Goal: Task Accomplishment & Management: Use online tool/utility

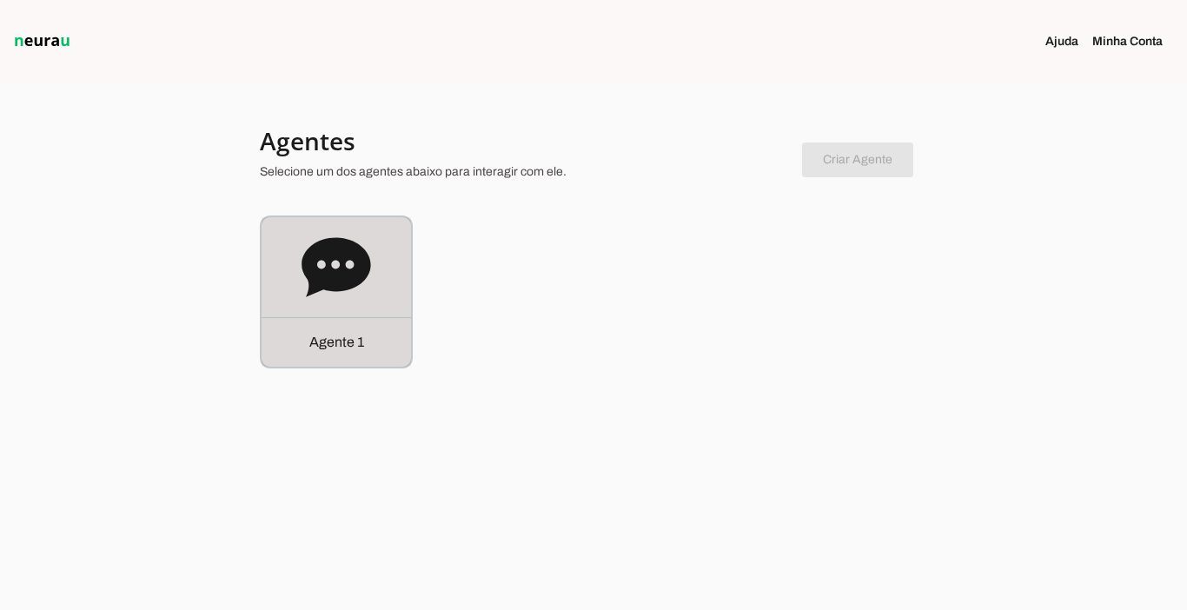
click at [329, 353] on div "Agente 1" at bounding box center [336, 342] width 149 height 50
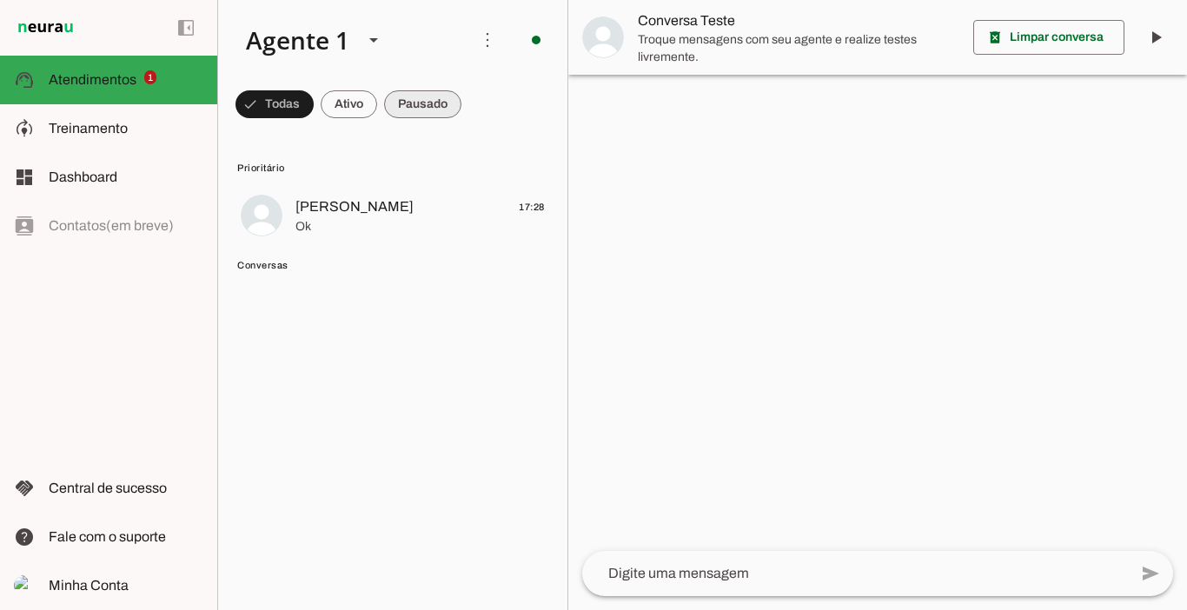
click at [427, 117] on span at bounding box center [422, 104] width 77 height 42
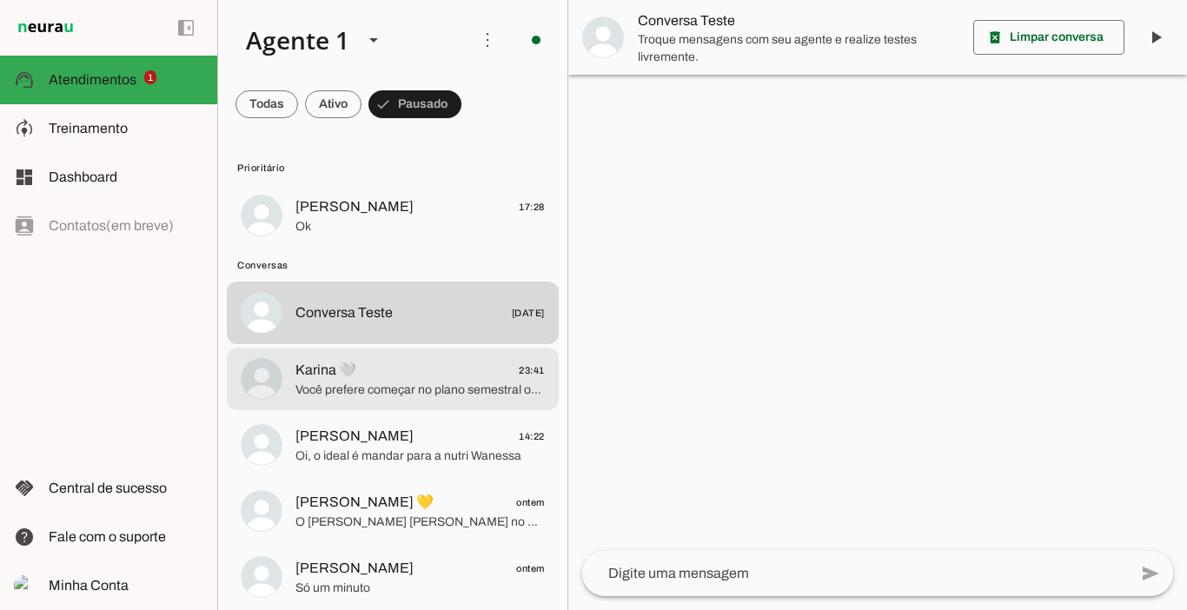
click at [358, 385] on span "Você prefere começar no plano semestral ou no plano trimestral?" at bounding box center [419, 389] width 249 height 17
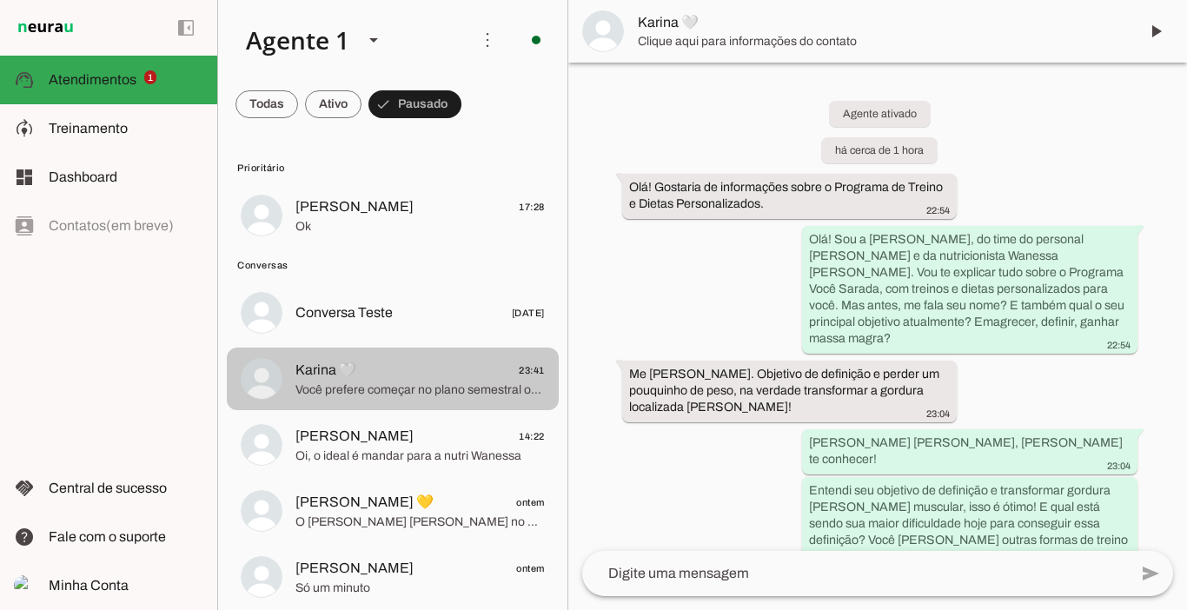
scroll to position [2207, 0]
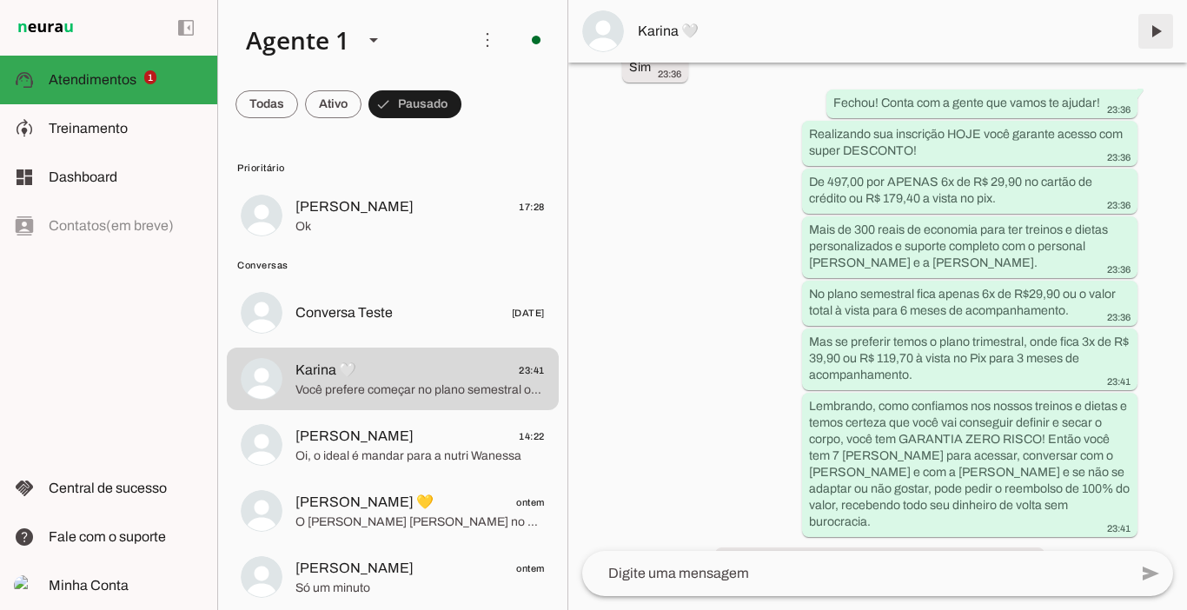
click at [1155, 26] on span at bounding box center [1156, 31] width 42 height 42
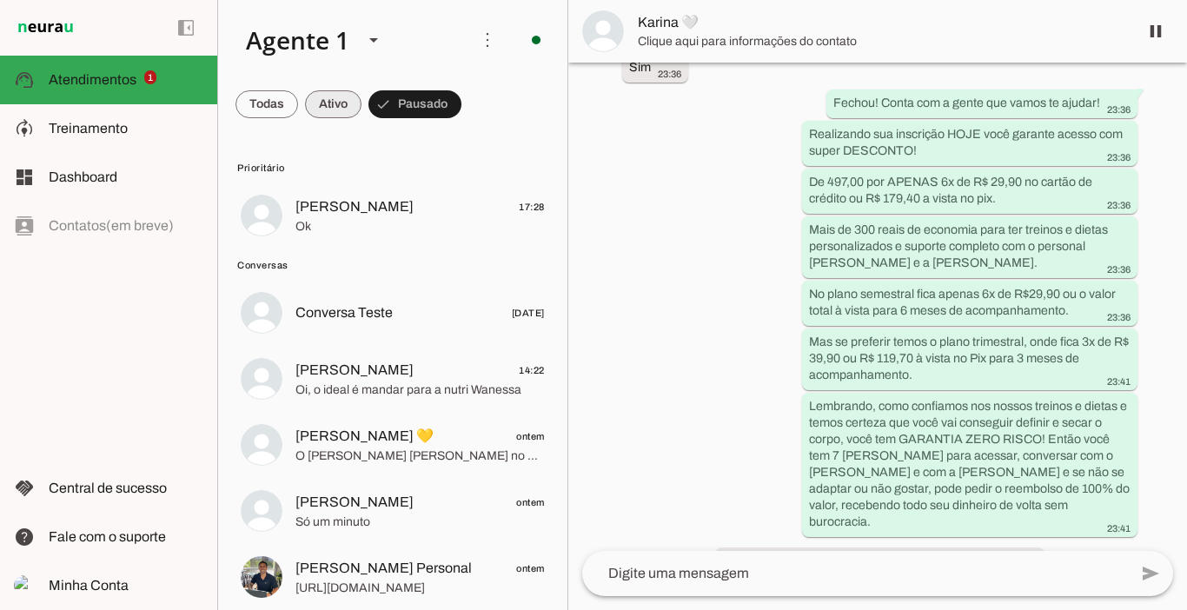
click at [330, 101] on span at bounding box center [333, 104] width 56 height 42
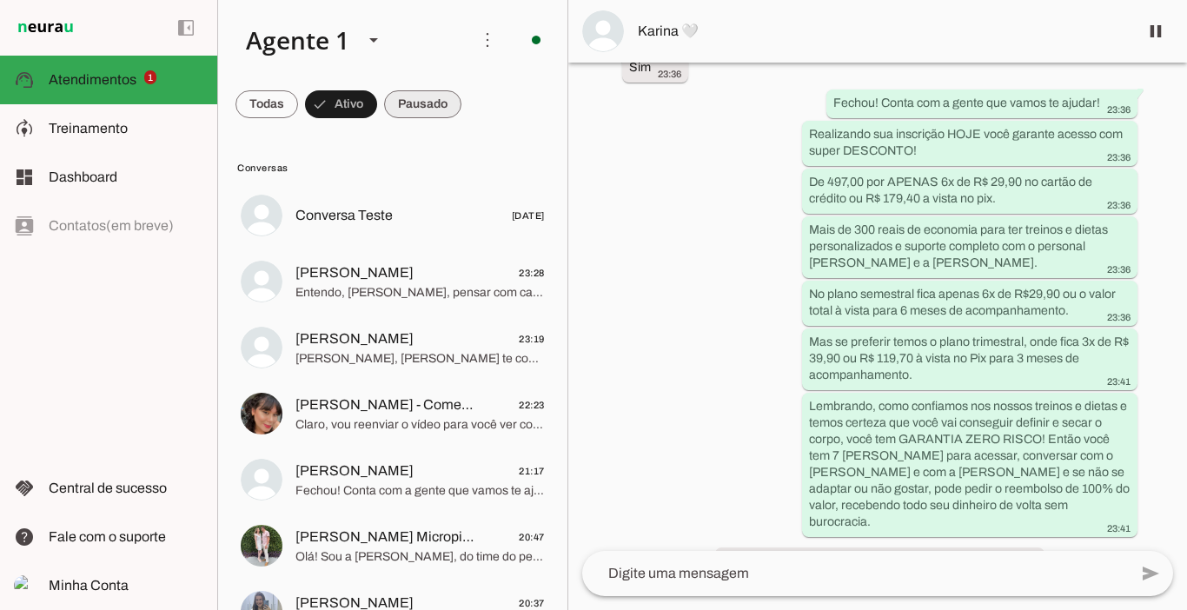
click at [427, 103] on span at bounding box center [422, 104] width 77 height 42
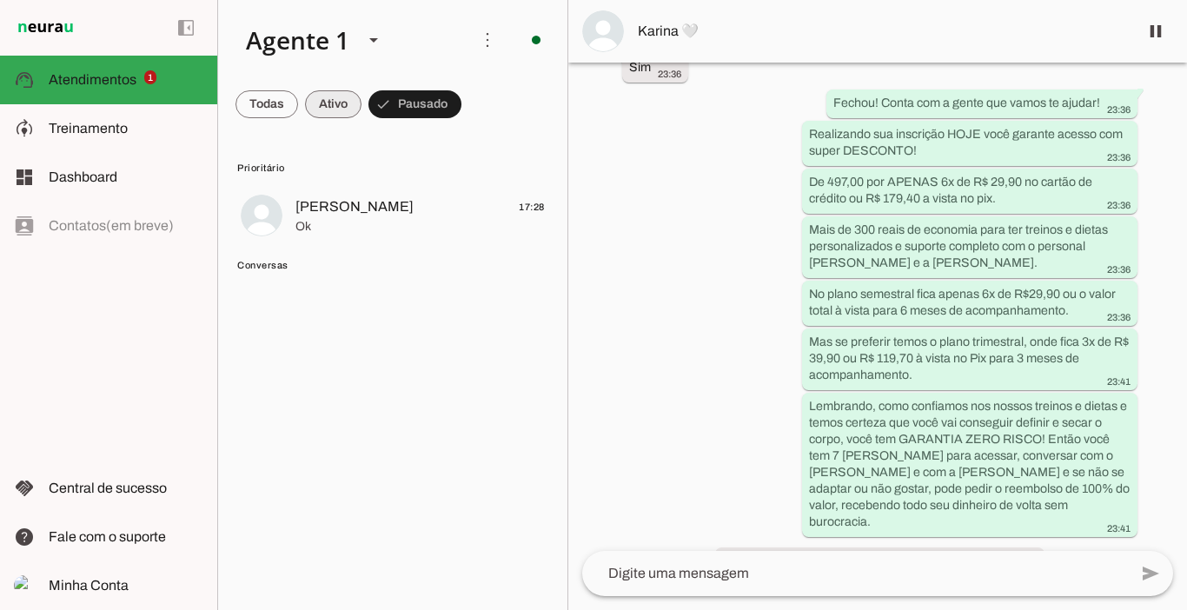
click at [334, 108] on span at bounding box center [333, 104] width 56 height 42
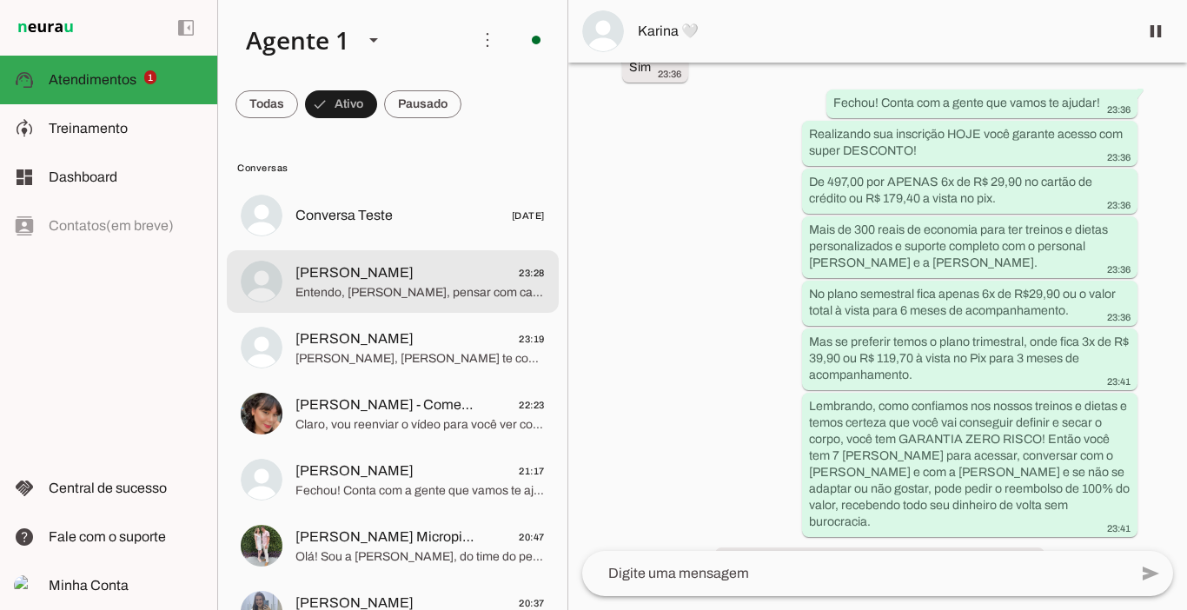
click at [343, 267] on span "[PERSON_NAME]" at bounding box center [354, 272] width 118 height 21
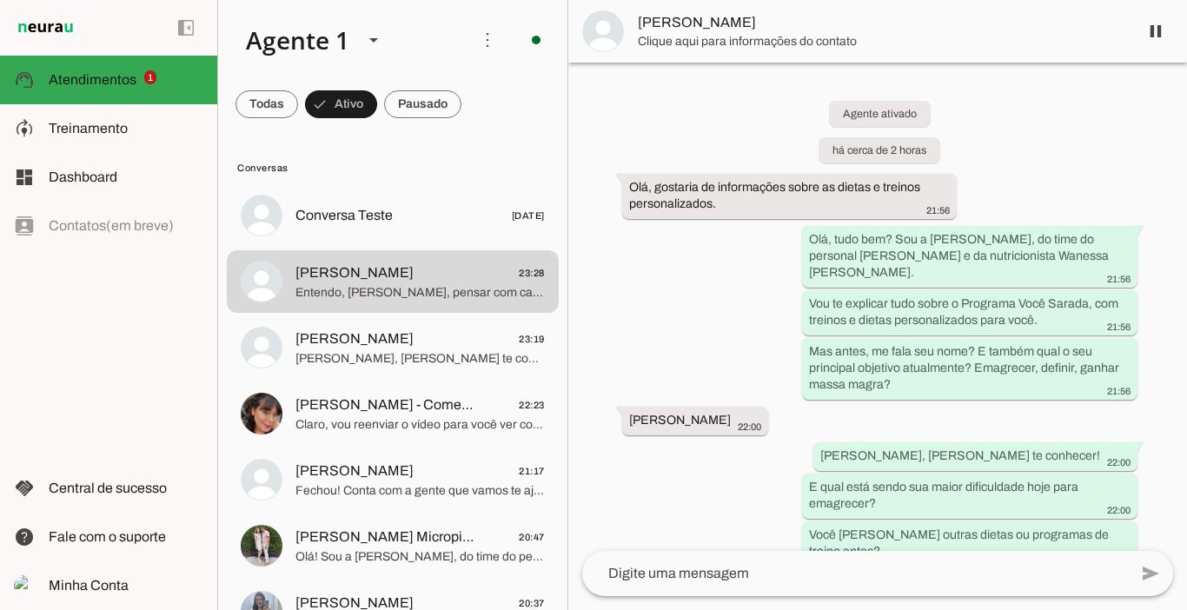
scroll to position [2646, 0]
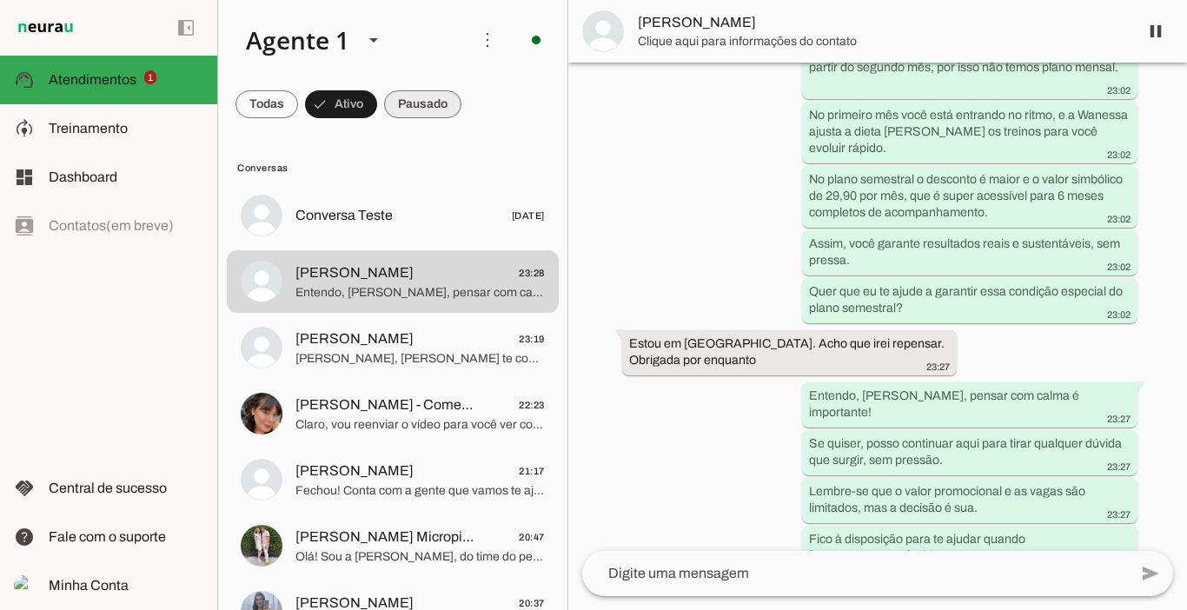
click at [426, 102] on span at bounding box center [422, 104] width 77 height 42
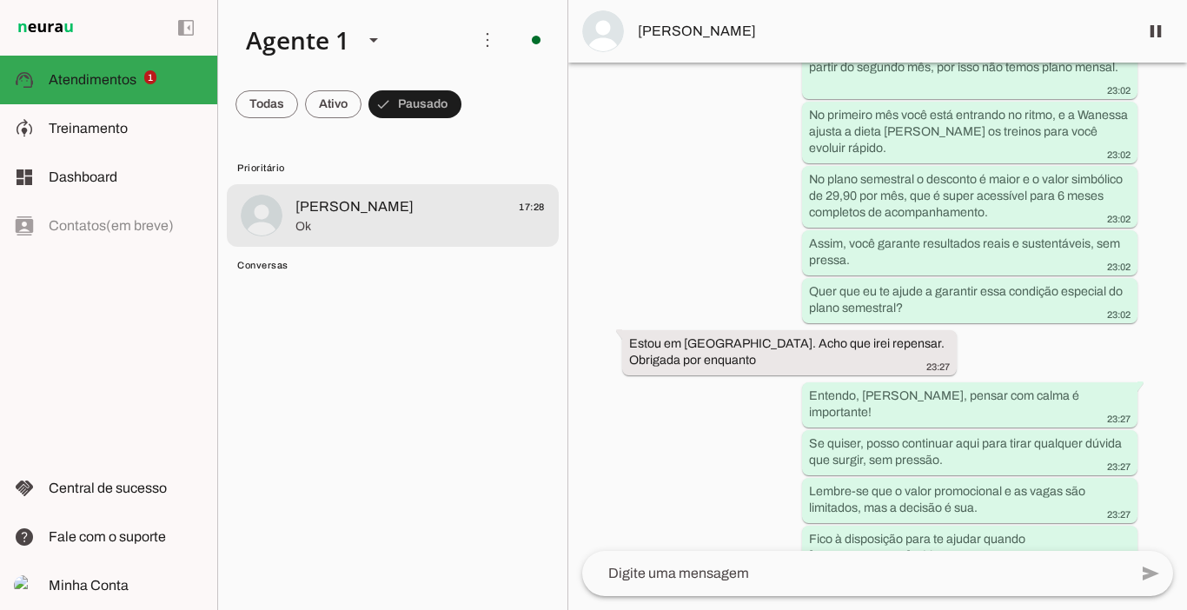
click at [332, 210] on span "[PERSON_NAME]" at bounding box center [354, 206] width 118 height 21
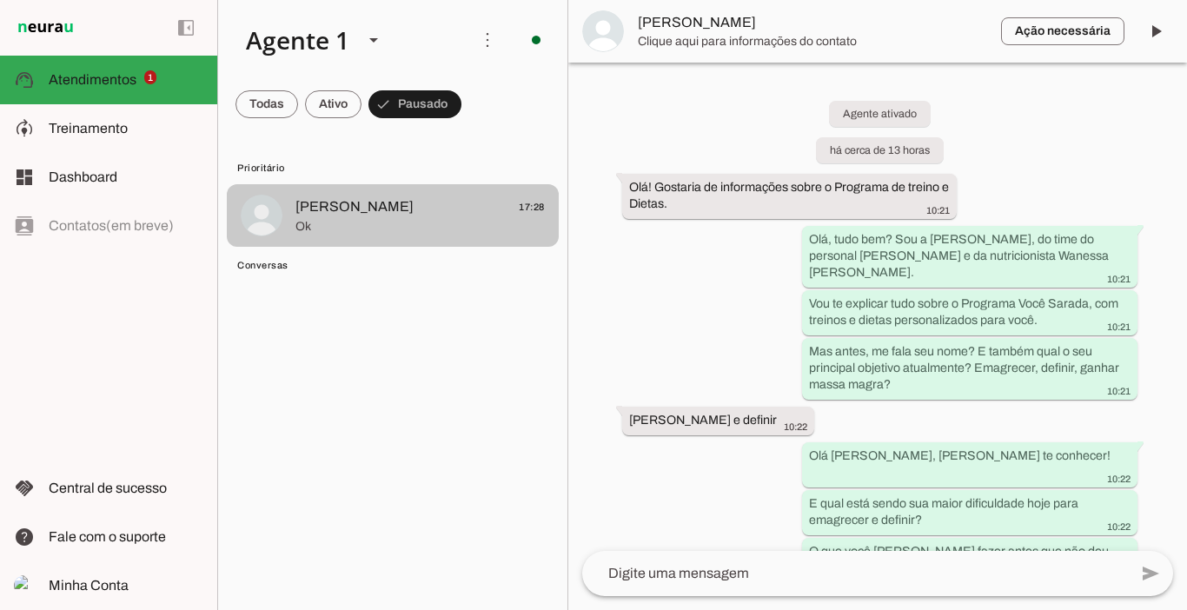
scroll to position [4688, 0]
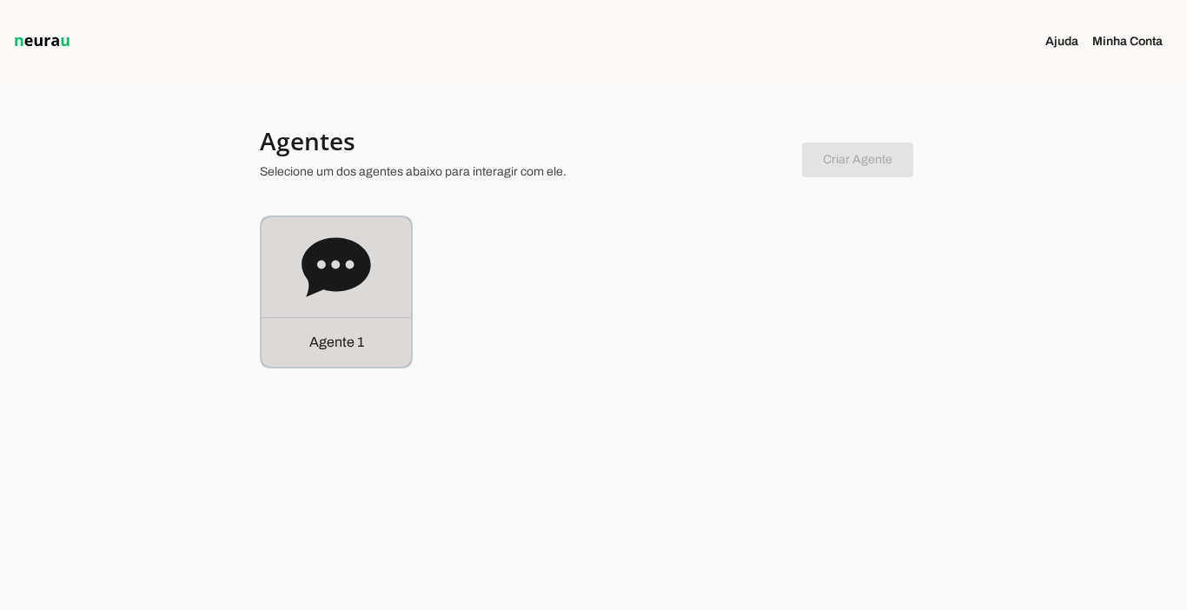
click at [333, 340] on p "Agente 1" at bounding box center [336, 342] width 55 height 21
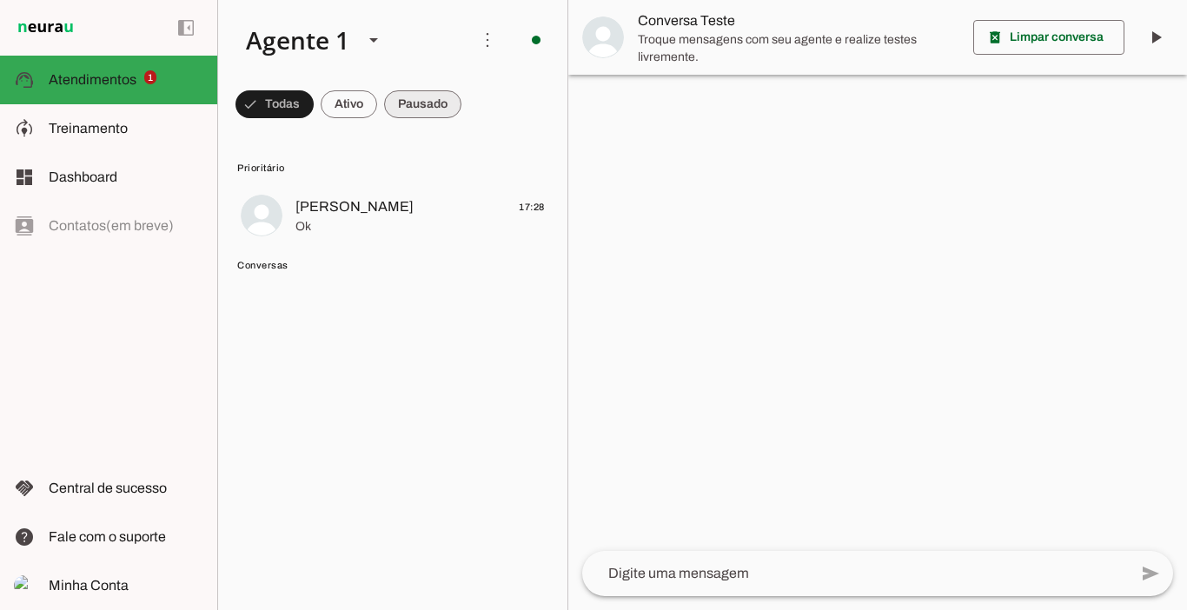
click at [432, 106] on span at bounding box center [422, 104] width 77 height 42
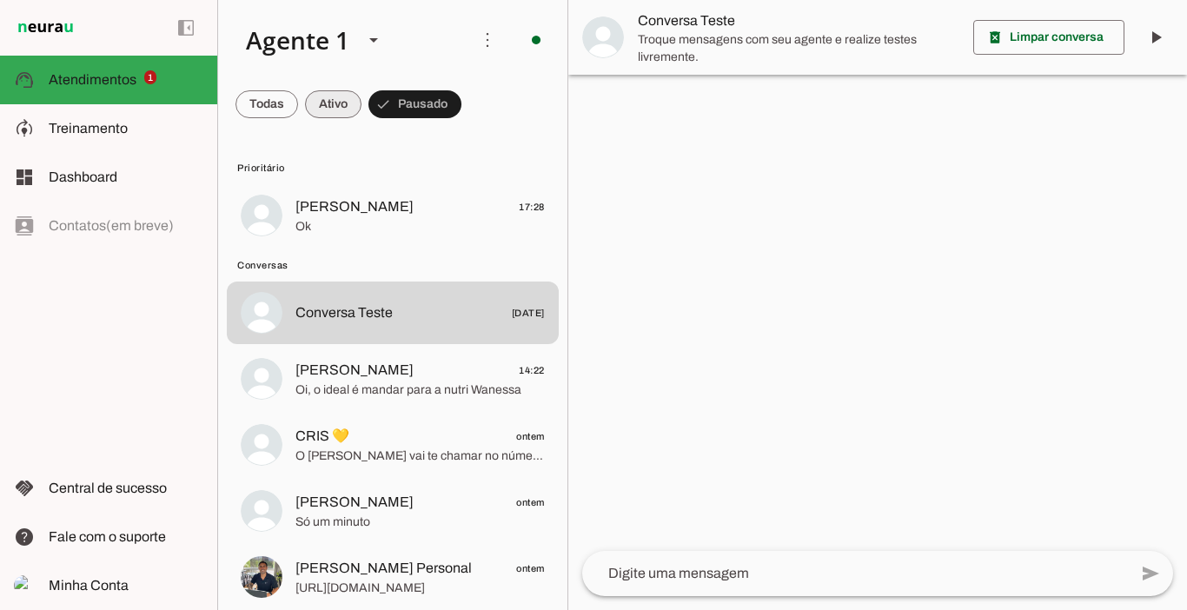
click at [335, 105] on span at bounding box center [333, 104] width 56 height 42
